Goal: Navigation & Orientation: Find specific page/section

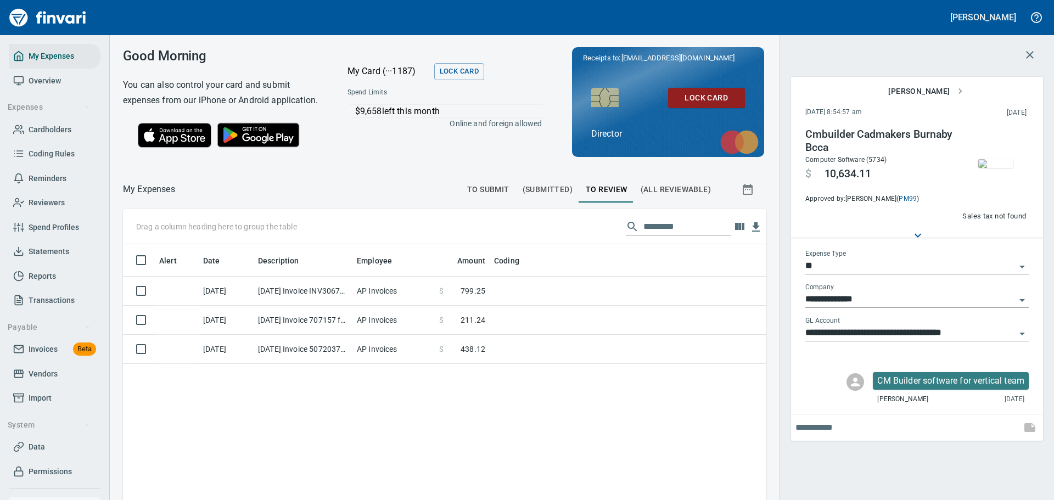
scroll to position [363, 627]
click at [372, 198] on div at bounding box center [317, 189] width 285 height 26
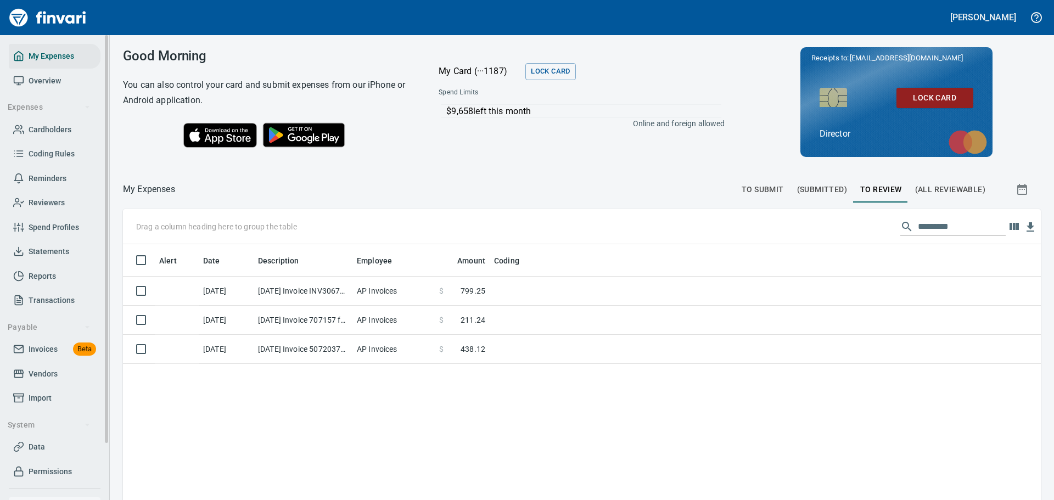
scroll to position [371, 900]
click at [47, 77] on span "Overview" at bounding box center [45, 81] width 32 height 14
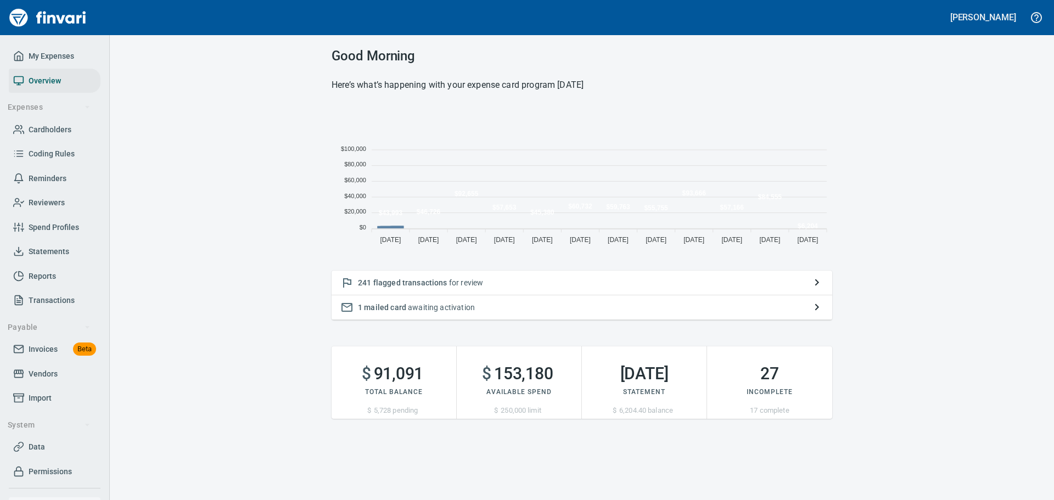
scroll to position [143, 492]
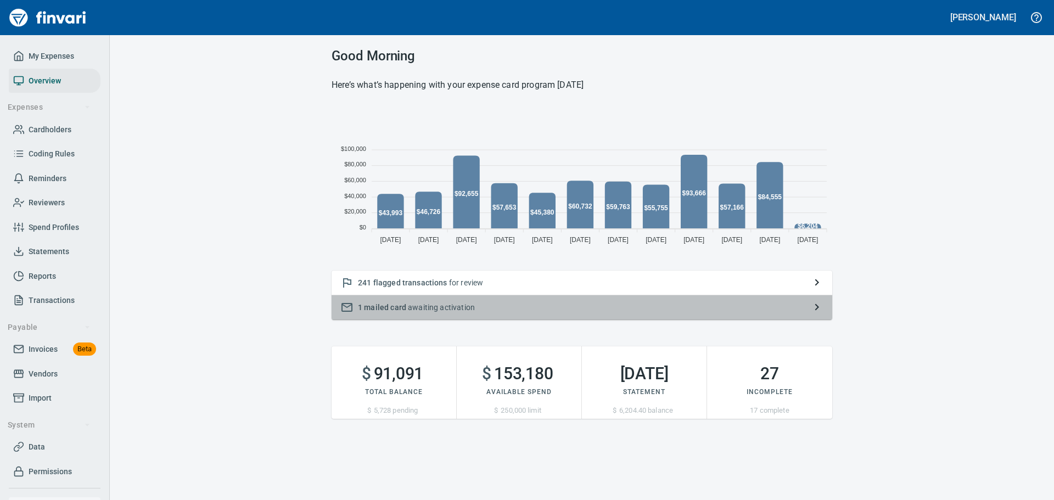
click at [419, 307] on p "1 mailed card awaiting activation" at bounding box center [582, 307] width 448 height 11
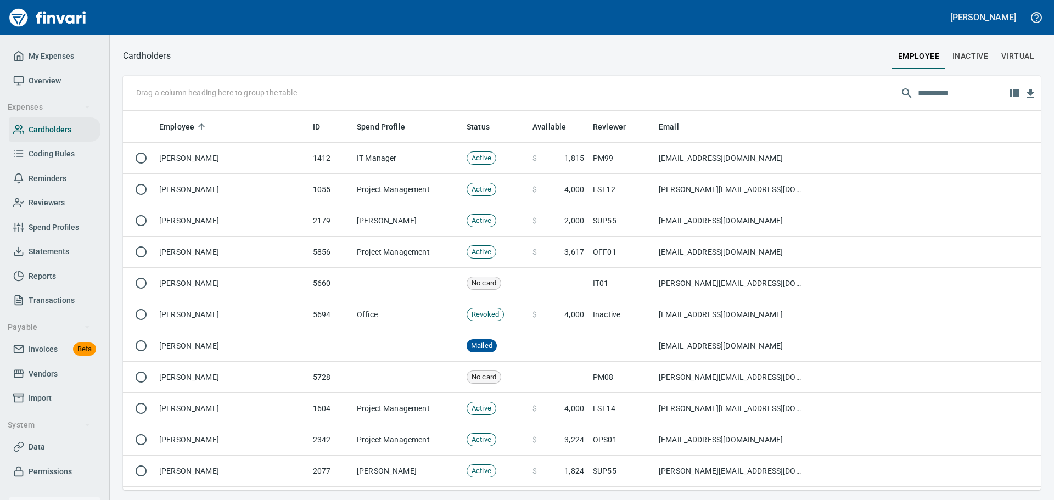
scroll to position [371, 901]
click at [48, 56] on span "My Expenses" at bounding box center [52, 56] width 46 height 14
